Goal: Obtain resource: Download file/media

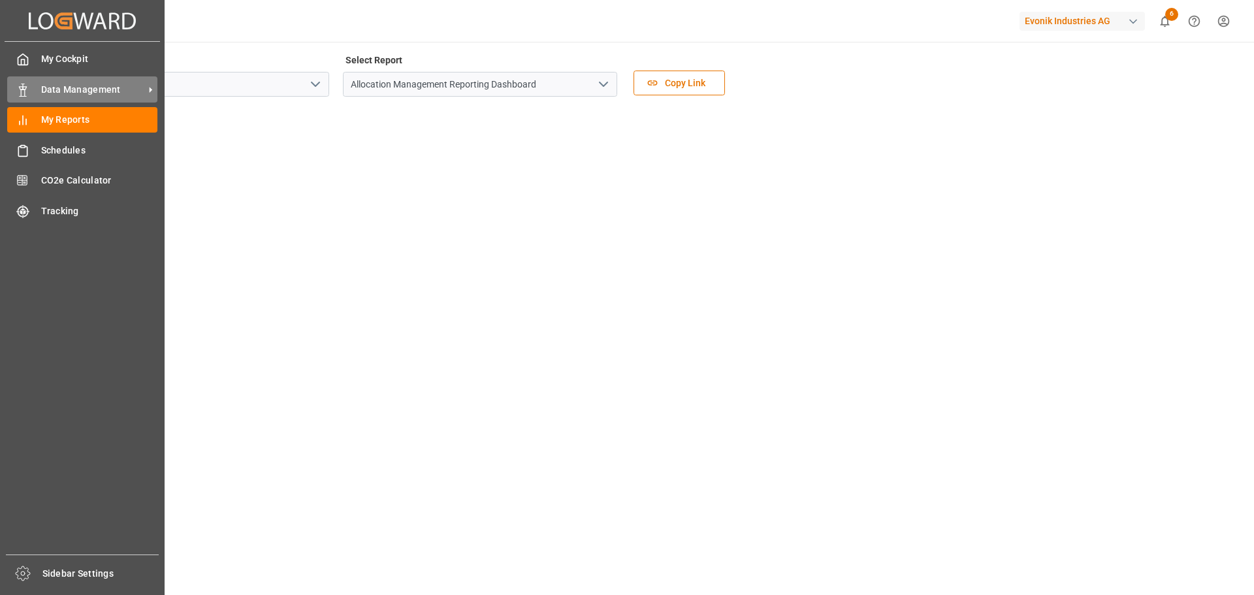
click at [70, 87] on span "Data Management" at bounding box center [92, 90] width 103 height 14
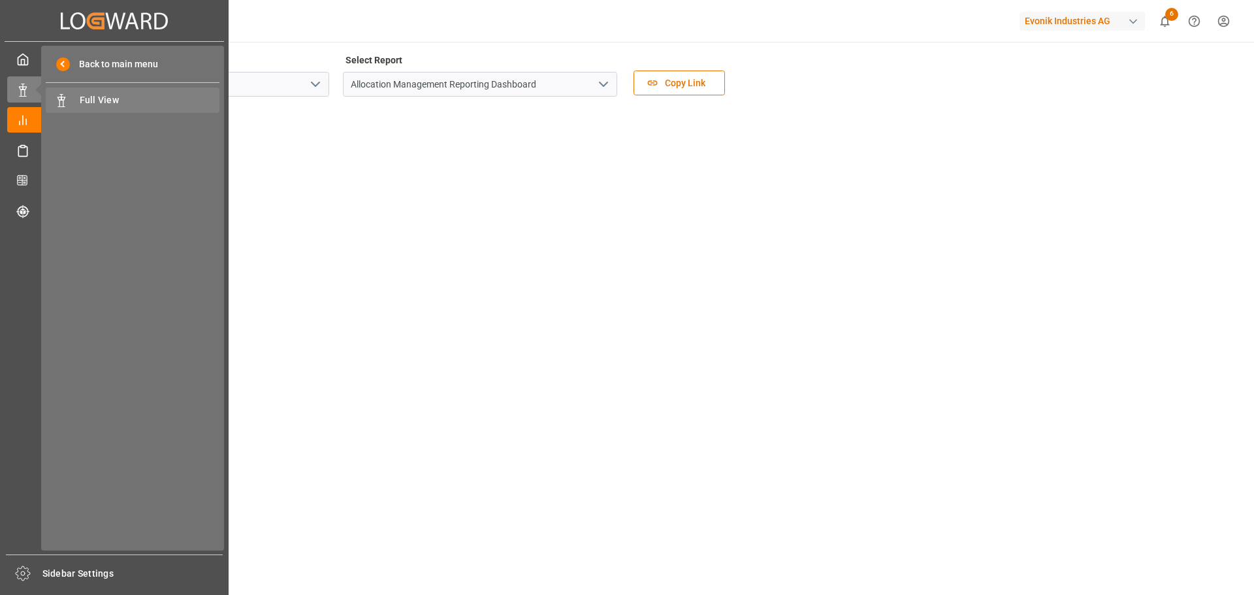
click at [88, 95] on span "Full View" at bounding box center [150, 100] width 140 height 14
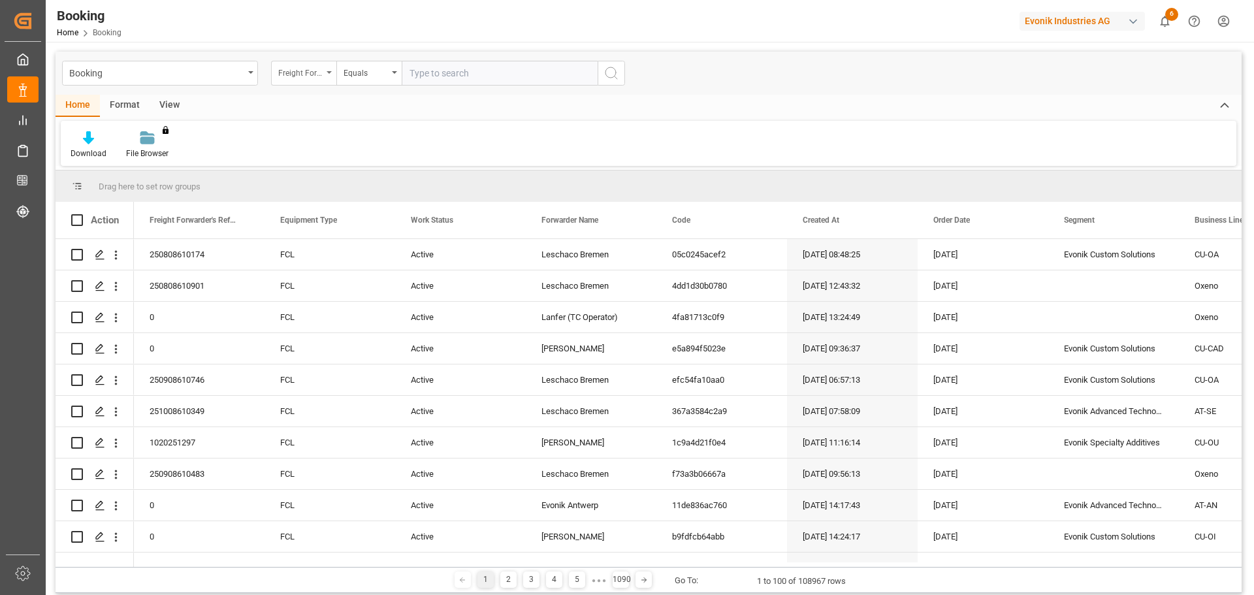
click at [331, 73] on icon "open menu" at bounding box center [328, 72] width 5 height 3
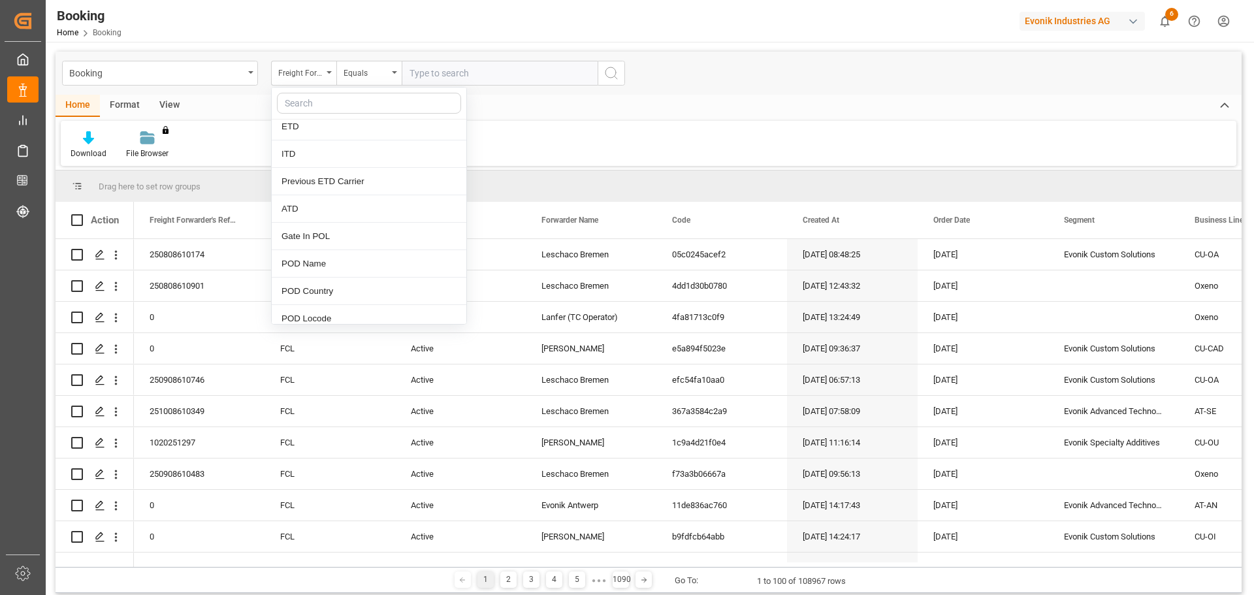
scroll to position [1436, 0]
click at [324, 153] on div "POD Country" at bounding box center [369, 149] width 195 height 27
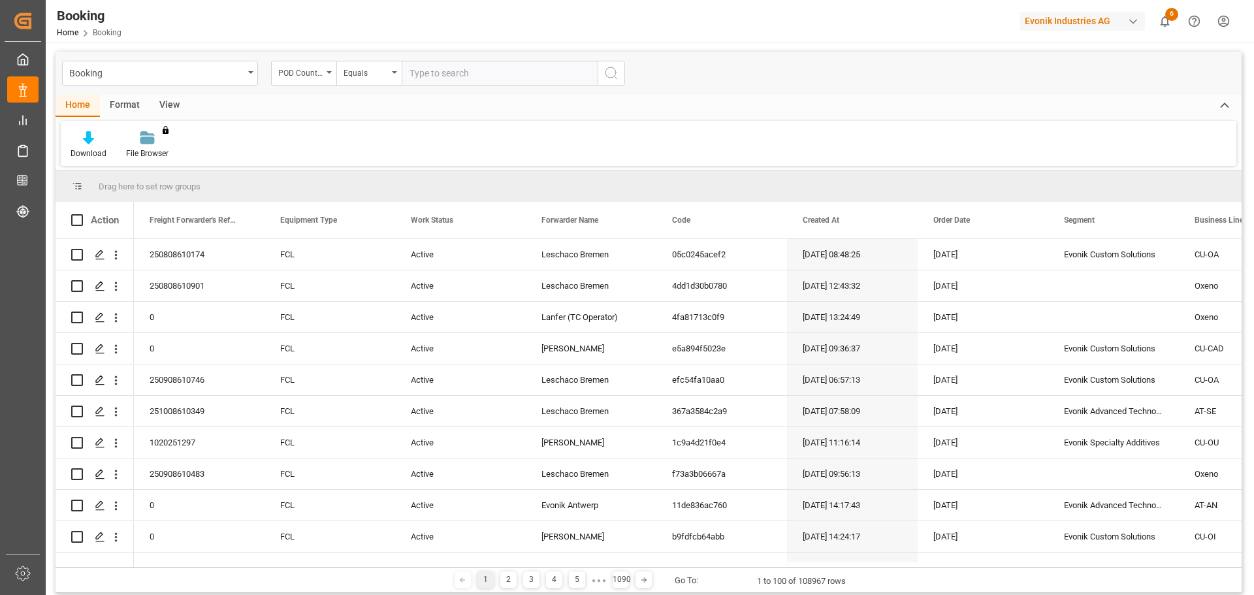
click at [443, 72] on input "text" at bounding box center [500, 73] width 196 height 25
type input "EG"
click at [609, 72] on icon "search button" at bounding box center [611, 73] width 16 height 16
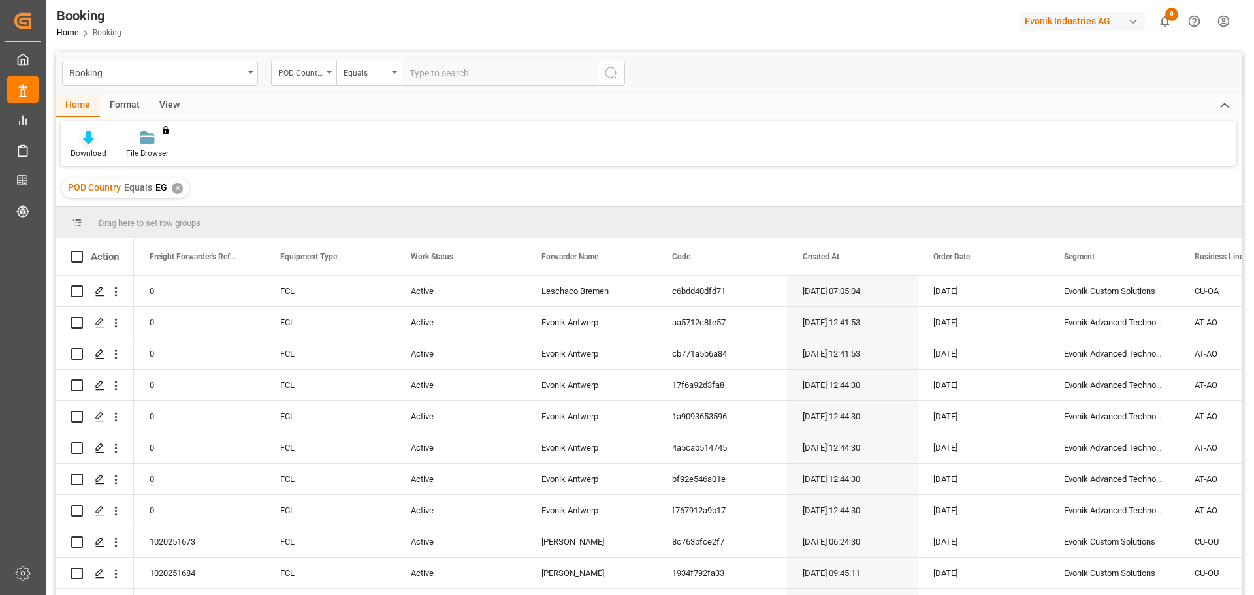
click at [87, 144] on icon at bounding box center [88, 137] width 11 height 13
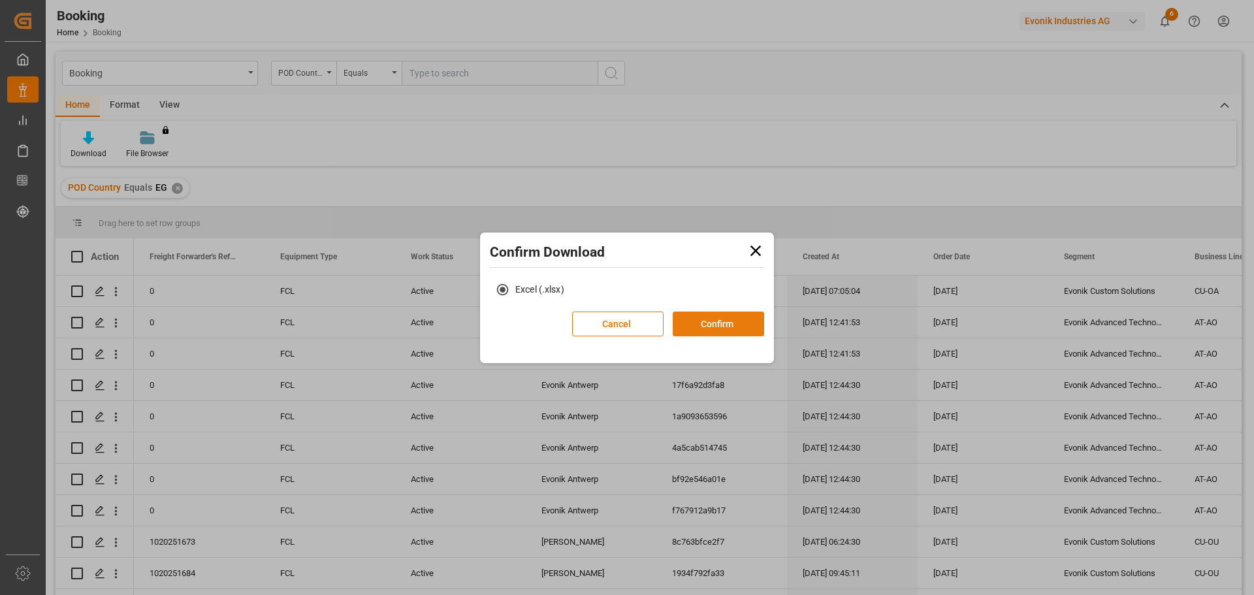
click at [716, 326] on button "Confirm" at bounding box center [717, 323] width 91 height 25
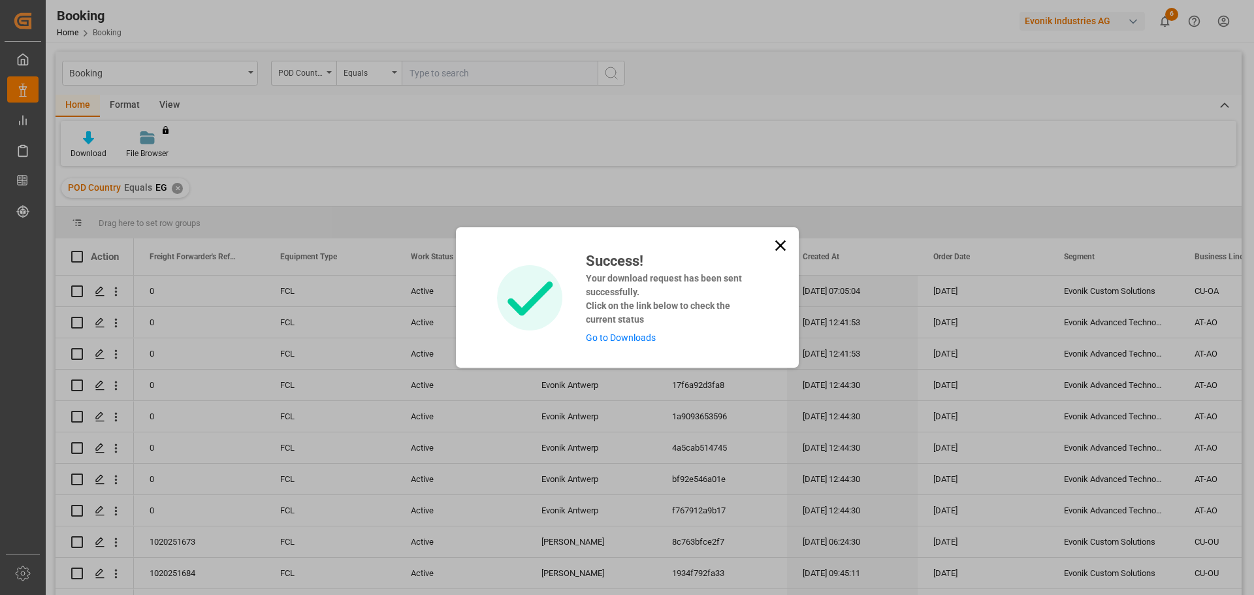
click at [618, 336] on link "Go to Downloads" at bounding box center [621, 337] width 70 height 10
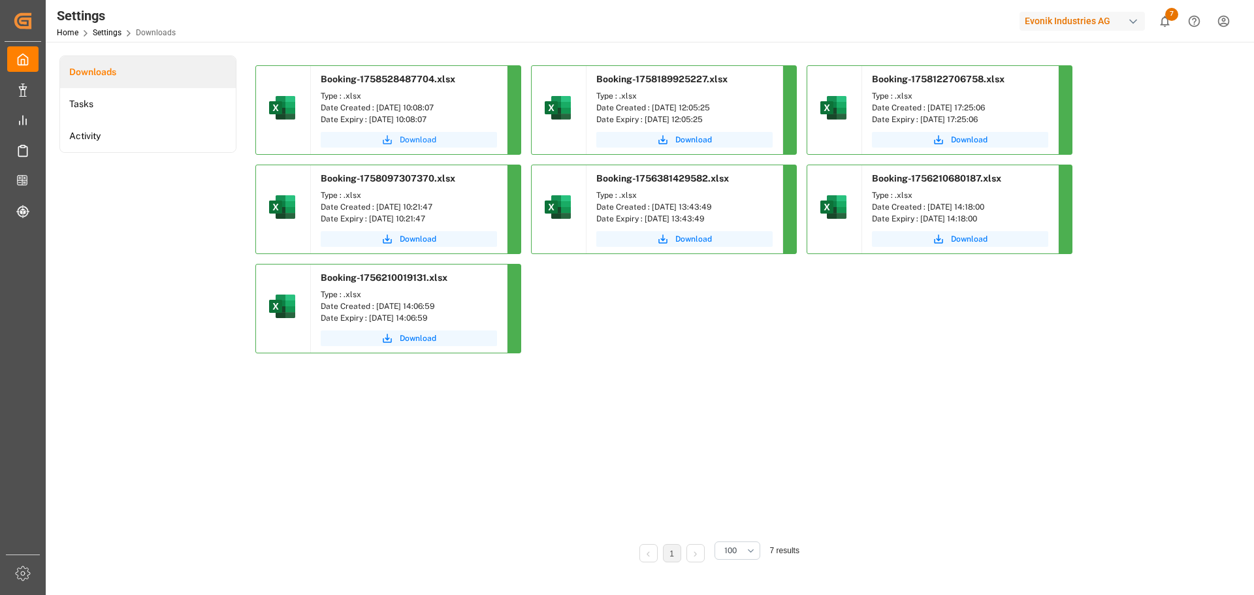
click at [415, 137] on span "Download" at bounding box center [418, 140] width 37 height 12
